Goal: Information Seeking & Learning: Compare options

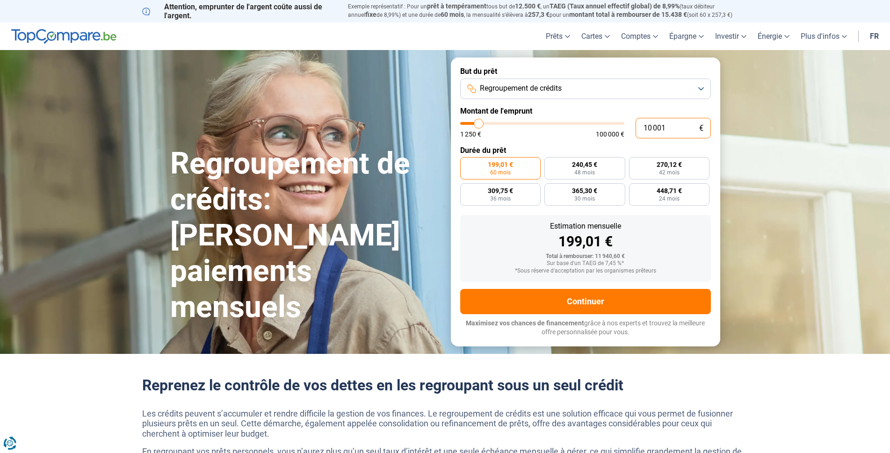
click at [698, 127] on input "10 001" at bounding box center [673, 128] width 75 height 21
type input "8 500"
type input "8500"
type input "8 750"
type input "8750"
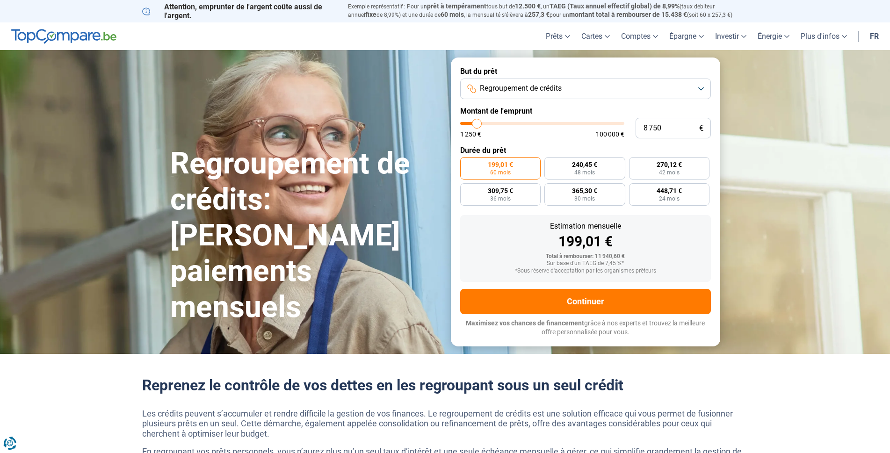
type input "9 500"
type input "9500"
type input "10 000"
type input "10000"
type input "10 250"
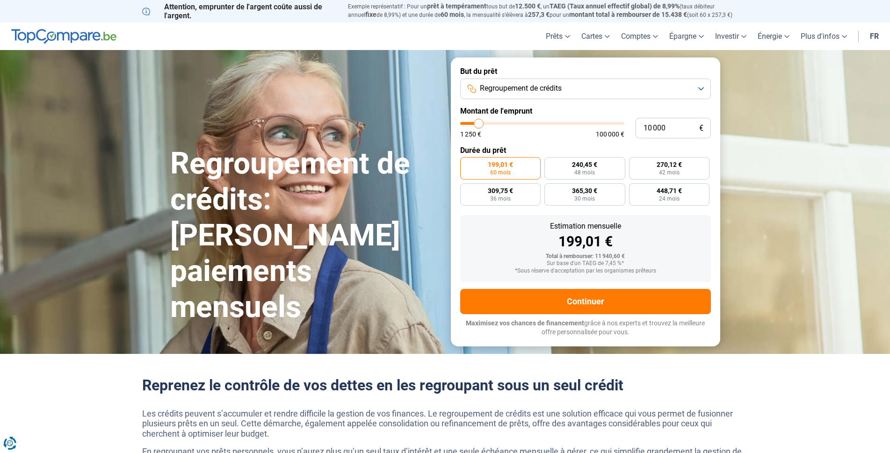
type input "10250"
type input "11 000"
type input "11000"
type input "11 500"
type input "11500"
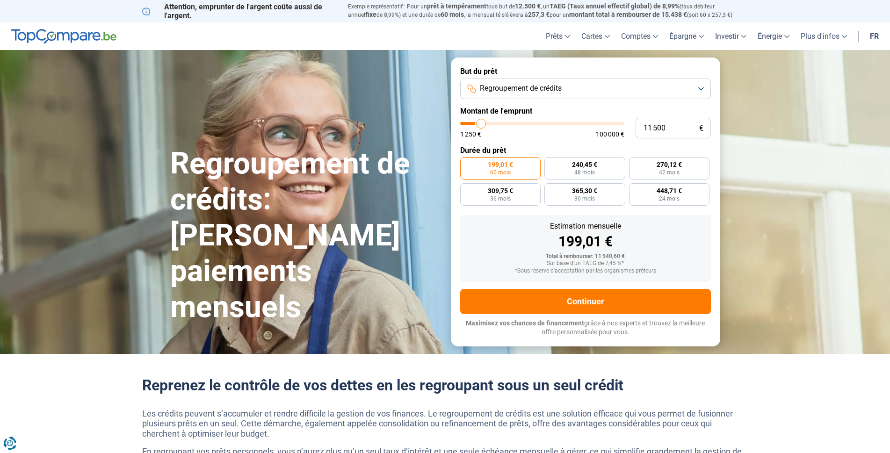
type input "11 750"
type input "11750"
type input "12 000"
type input "12000"
type input "12 750"
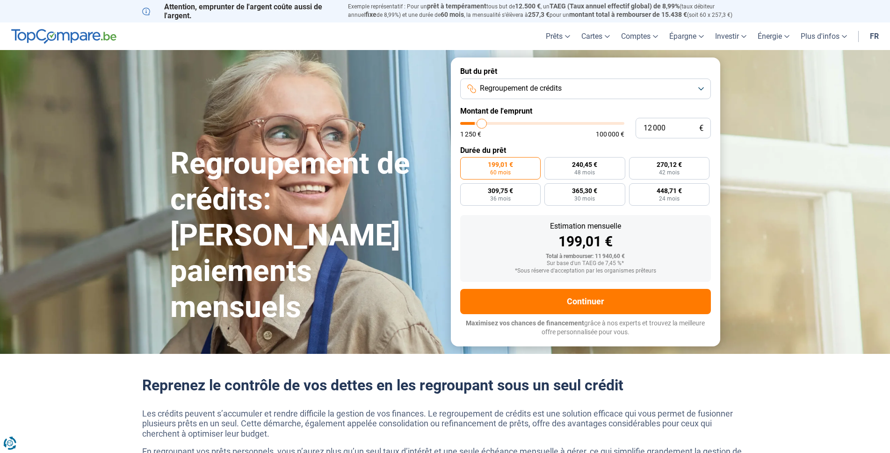
type input "12750"
type input "13 500"
type input "13500"
type input "14 000"
type input "14000"
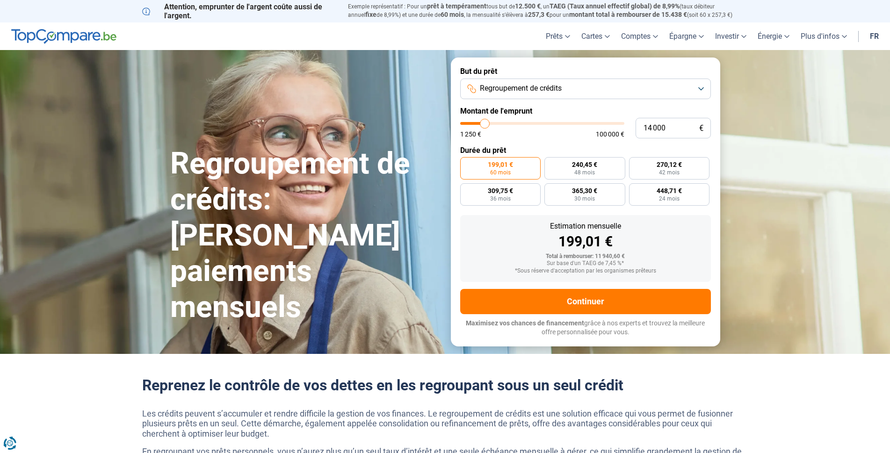
type input "14 250"
type input "14250"
type input "14 500"
type input "14500"
type input "14 750"
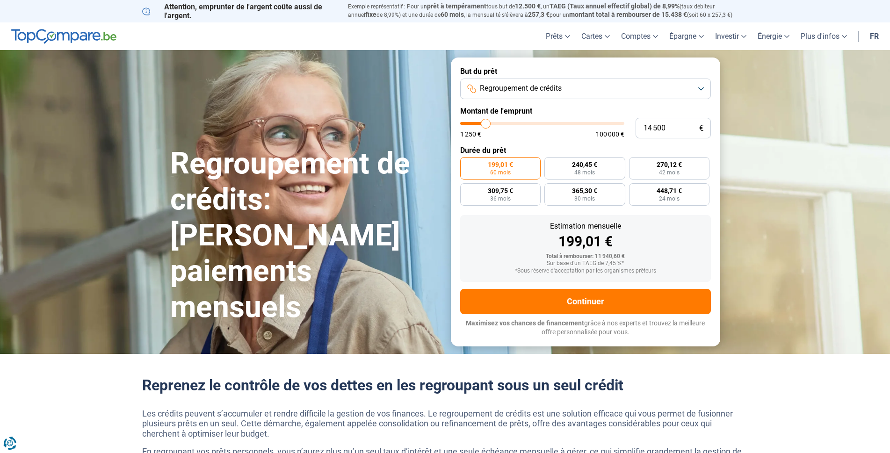
type input "14750"
type input "14 000"
type input "14000"
type input "13 250"
type input "13250"
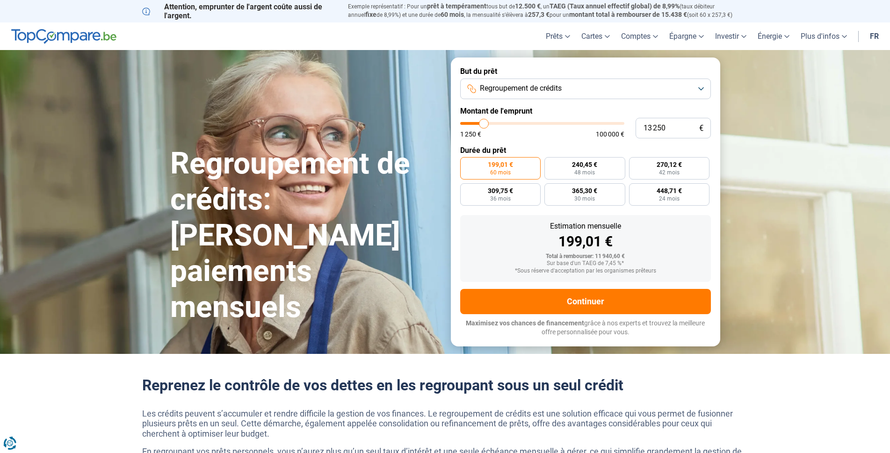
type input "12 500"
type input "12500"
type input "11 750"
type input "11750"
type input "11 500"
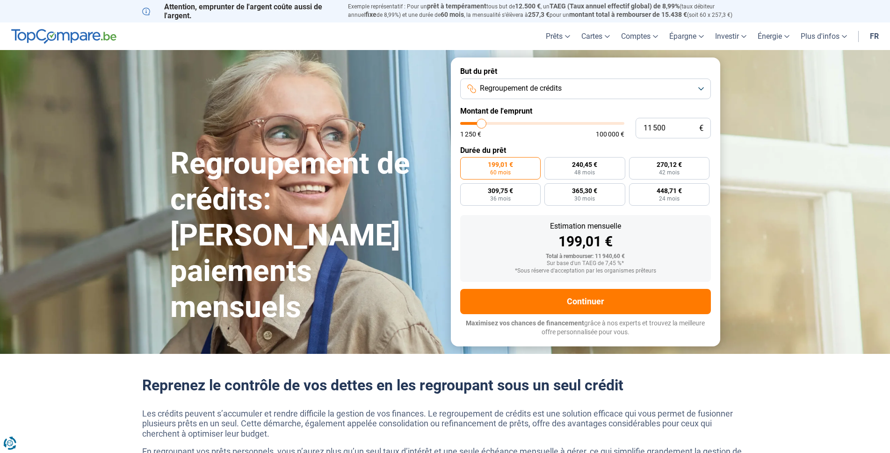
type input "11500"
type input "11 000"
type input "11000"
type input "10 500"
type input "10500"
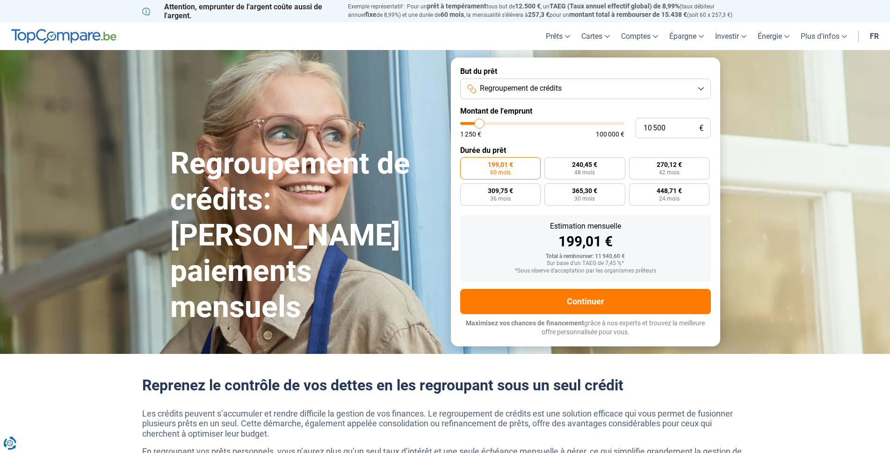
type input "10 000"
type input "10000"
type input "9 500"
type input "9500"
type input "9 000"
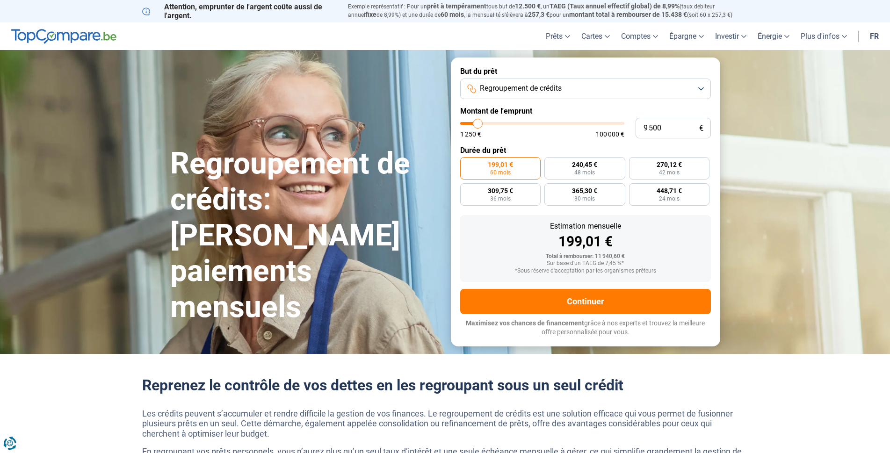
type input "9000"
type input "8 500"
type input "8500"
type input "8 250"
type input "8250"
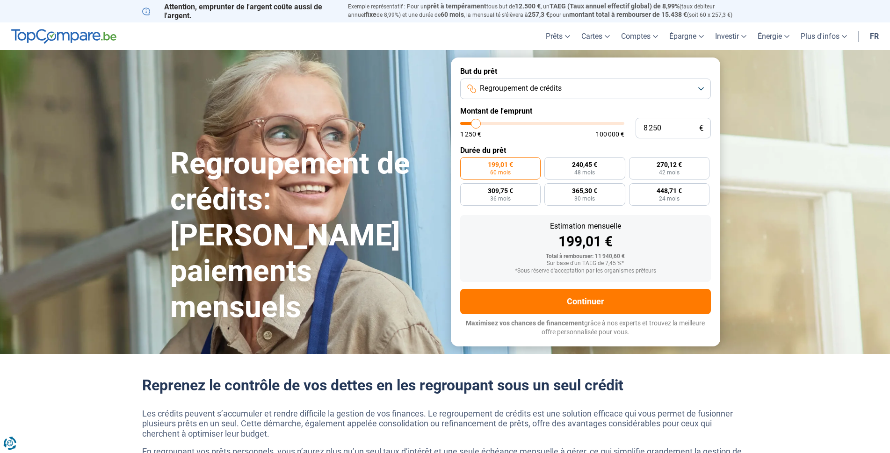
type input "8 000"
type input "8000"
type input "7 500"
type input "7500"
type input "7 250"
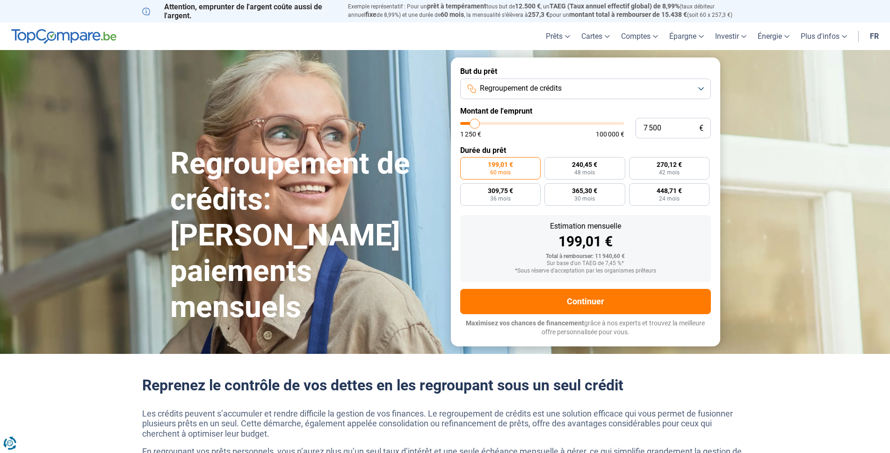
type input "7250"
type input "6 750"
type input "6750"
type input "6 500"
type input "6500"
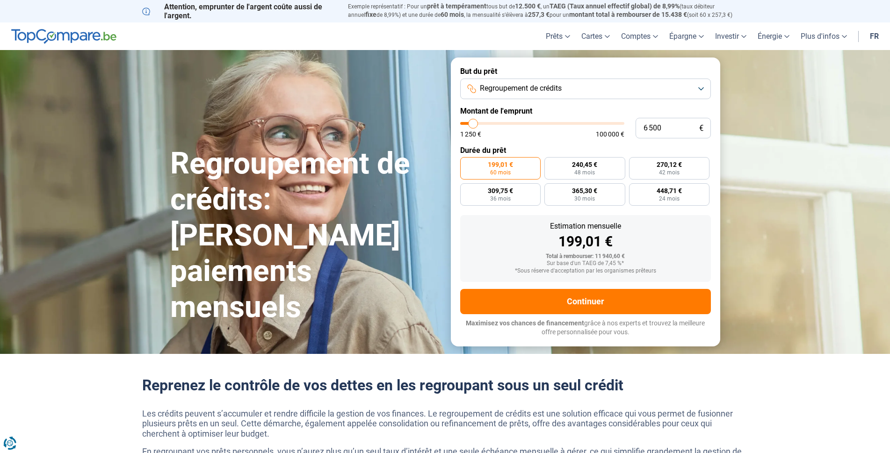
type input "6 000"
type input "6000"
type input "5 750"
type input "5750"
type input "5 500"
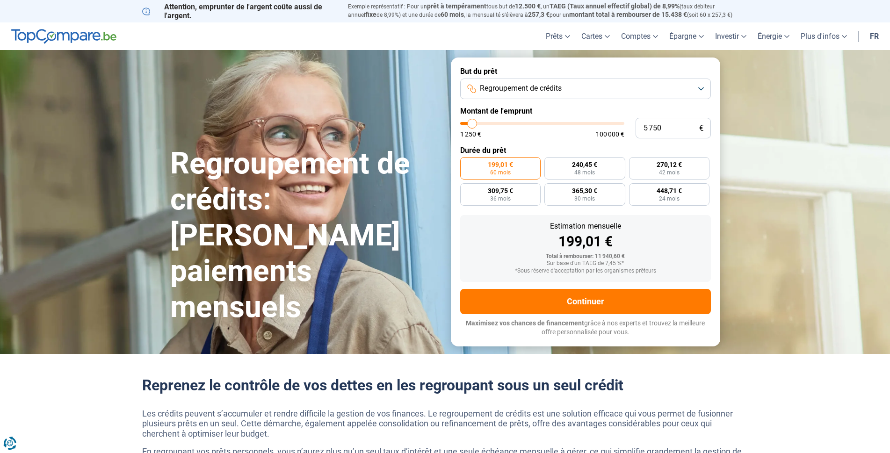
type input "5500"
type input "5 250"
type input "5250"
type input "5 000"
type input "5000"
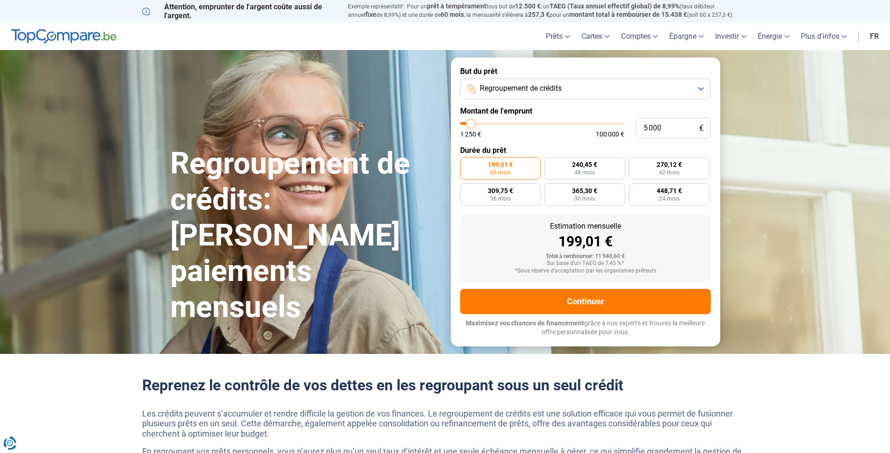
type input "4 500"
type input "4500"
type input "4 250"
type input "4250"
type input "4 000"
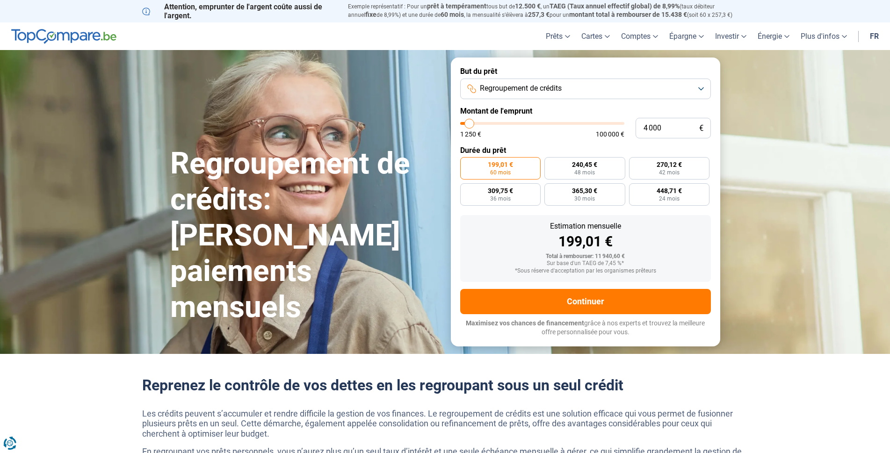
drag, startPoint x: 476, startPoint y: 122, endPoint x: 470, endPoint y: 129, distance: 9.6
type input "4000"
click at [470, 125] on input "range" at bounding box center [542, 123] width 164 height 3
radio input "true"
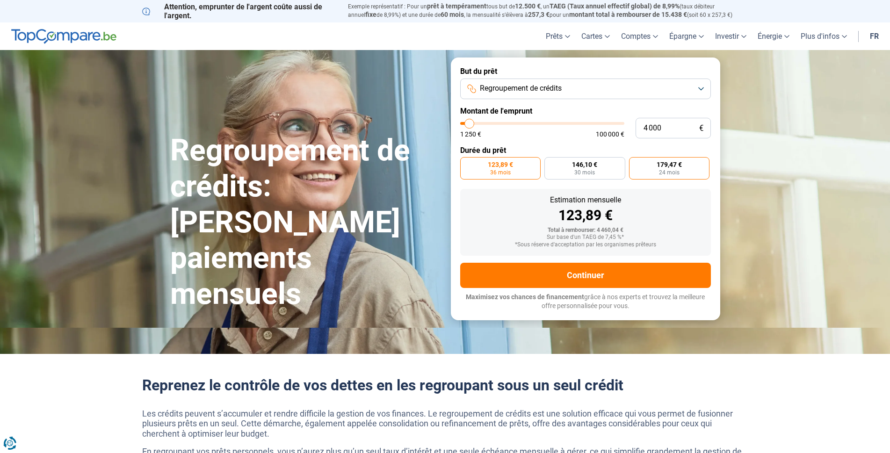
click at [681, 176] on label "179,47 € 24 mois" at bounding box center [669, 168] width 81 height 22
click at [635, 163] on input "179,47 € 24 mois" at bounding box center [632, 160] width 6 height 6
radio input "true"
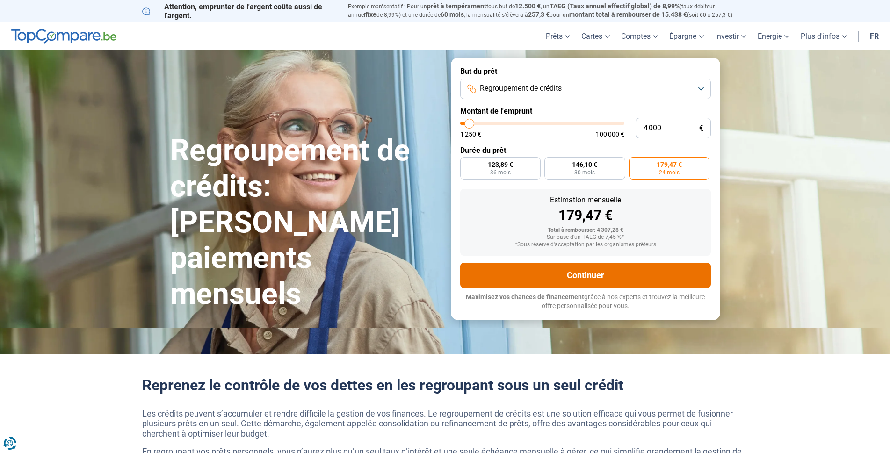
click at [614, 277] on button "Continuer" at bounding box center [585, 275] width 251 height 25
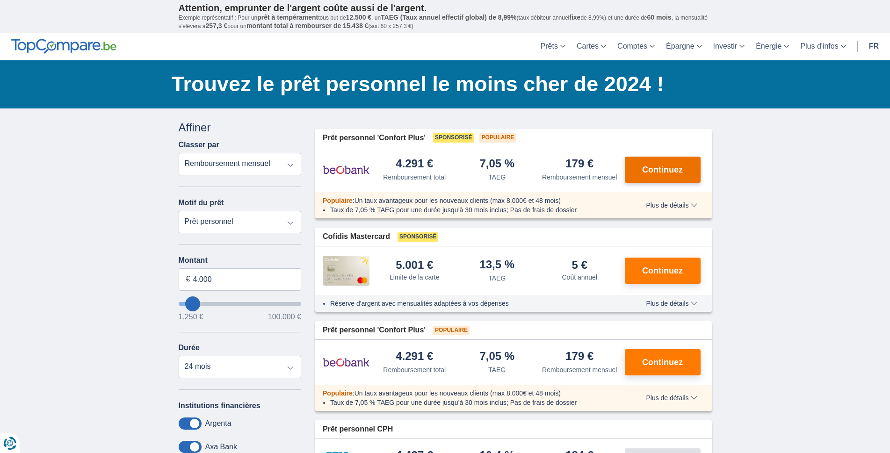
click at [683, 176] on button "Continuez" at bounding box center [663, 170] width 76 height 26
